Goal: Task Accomplishment & Management: Use online tool/utility

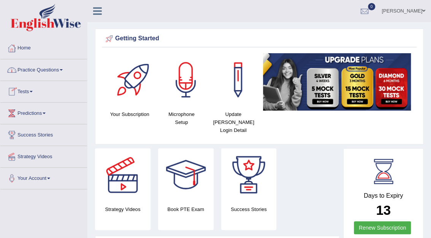
click at [42, 69] on link "Practice Questions" at bounding box center [43, 68] width 87 height 19
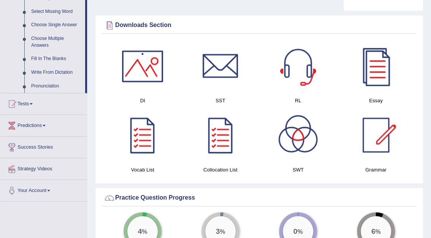
scroll to position [392, 0]
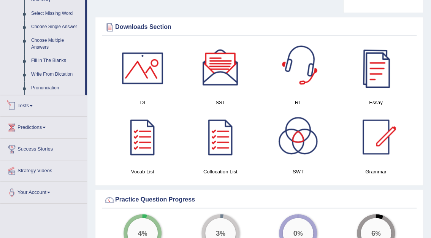
click at [36, 106] on link "Tests" at bounding box center [43, 104] width 87 height 19
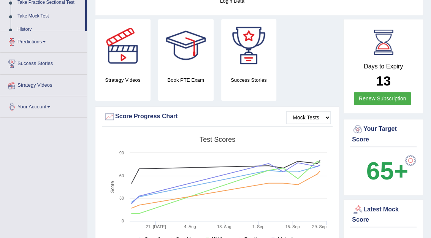
scroll to position [85, 0]
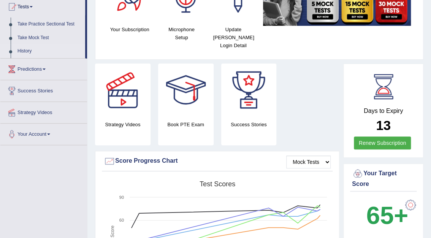
click at [29, 51] on link "History" at bounding box center [49, 51] width 71 height 14
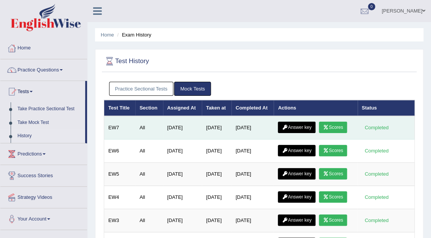
click at [299, 128] on link "Answer key" at bounding box center [297, 127] width 38 height 11
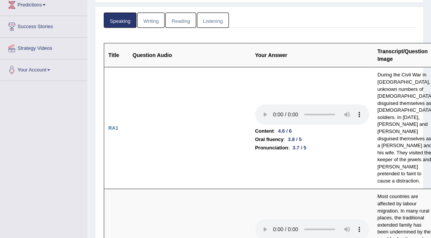
scroll to position [126, 0]
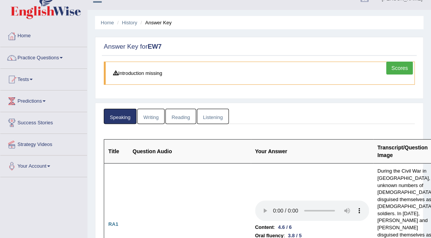
scroll to position [0, 0]
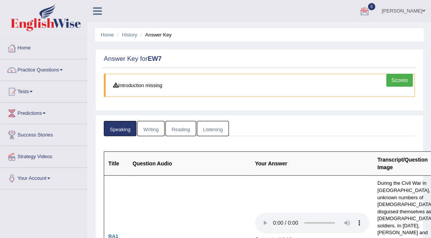
click at [420, 9] on link "[PERSON_NAME]" at bounding box center [403, 10] width 55 height 20
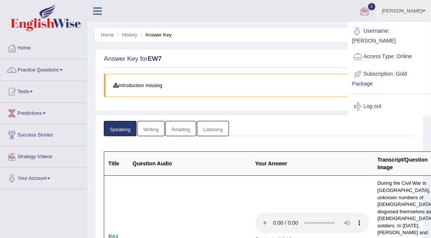
click at [361, 15] on ul "Mohita Negi Toggle navigation Username: Mohita Access Type: Online Subscription…" at bounding box center [310, 11] width 241 height 22
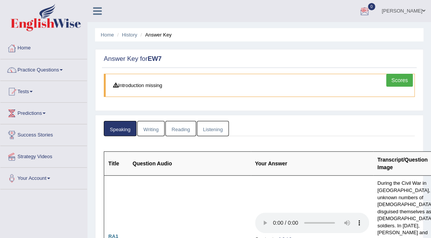
click at [407, 12] on link "[PERSON_NAME]" at bounding box center [403, 10] width 55 height 20
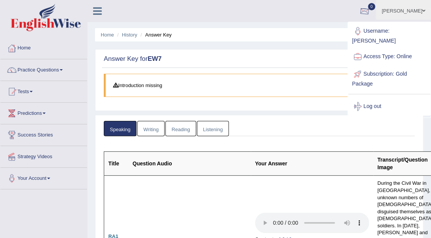
click at [331, 10] on ul "Mohita Negi Toggle navigation Username: Mohita Access Type: Online Subscription…" at bounding box center [310, 11] width 241 height 22
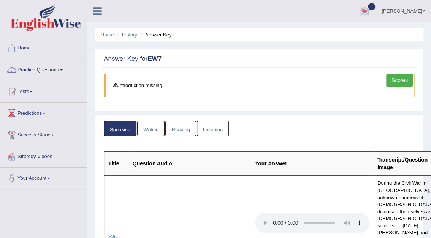
click at [155, 133] on link "Writing" at bounding box center [150, 129] width 27 height 16
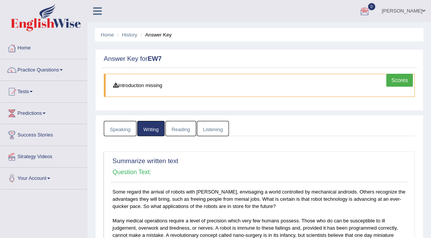
click at [177, 130] on link "Reading" at bounding box center [180, 129] width 30 height 16
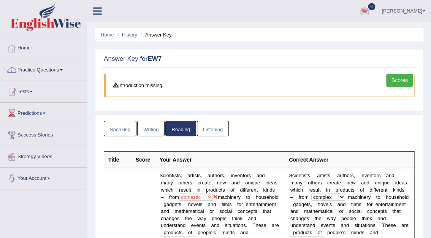
click at [209, 129] on link "Listening" at bounding box center [213, 129] width 32 height 16
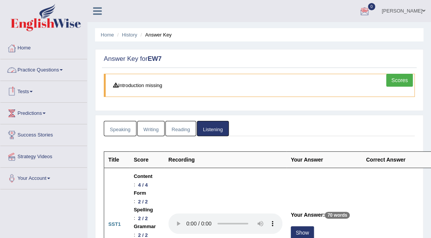
click at [30, 91] on link "Tests" at bounding box center [43, 90] width 87 height 19
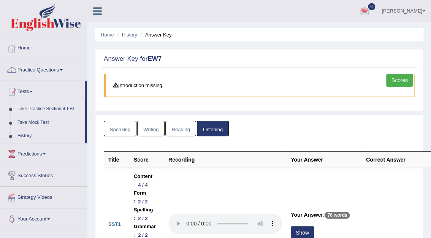
click at [40, 108] on link "Take Practice Sectional Test" at bounding box center [49, 109] width 71 height 14
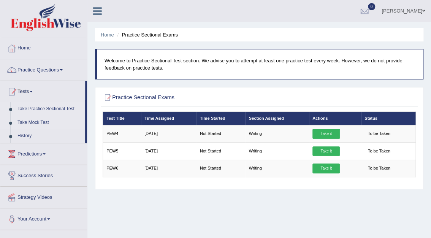
click at [40, 120] on link "Take Mock Test" at bounding box center [49, 123] width 71 height 14
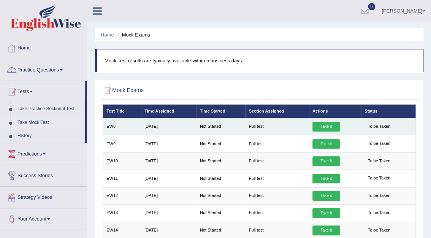
click at [325, 127] on link "Take it" at bounding box center [325, 127] width 27 height 10
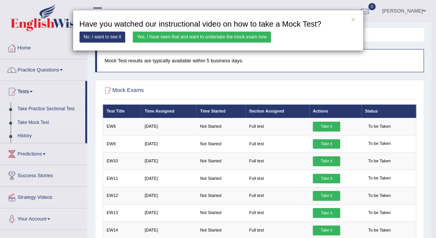
click at [226, 35] on link "Yes, I have seen that and want to undertake the mock exam now" at bounding box center [202, 37] width 138 height 11
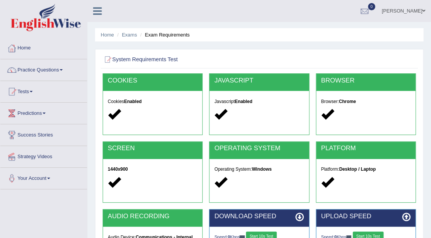
click at [267, 234] on button "Start 10s Test" at bounding box center [261, 236] width 31 height 10
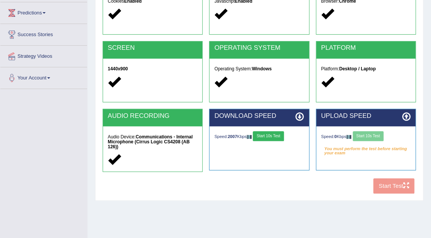
scroll to position [111, 0]
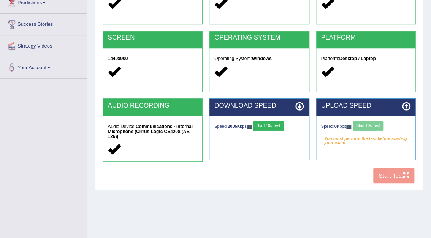
click at [381, 128] on div "Speed: 0 Kbps Start 10s Test" at bounding box center [366, 126] width 90 height 11
click at [381, 128] on button "Start 10s Test" at bounding box center [368, 126] width 31 height 10
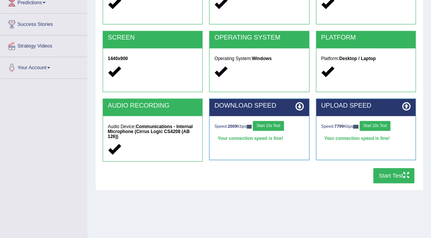
click at [396, 174] on button "Start Test" at bounding box center [393, 175] width 41 height 15
